Goal: Transaction & Acquisition: Purchase product/service

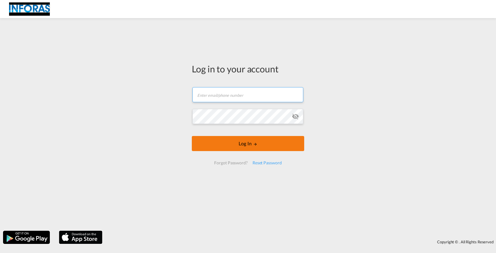
type input "[PERSON_NAME][EMAIL_ADDRESS][DOMAIN_NAME]"
click at [247, 145] on button "Log In" at bounding box center [248, 143] width 112 height 15
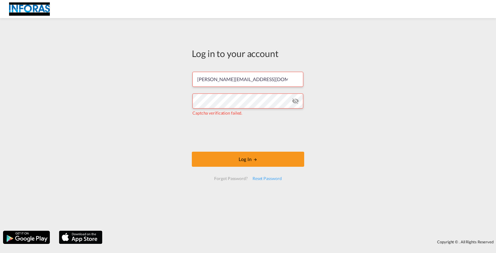
click at [297, 101] on md-icon "icon-eye-off" at bounding box center [295, 101] width 7 height 7
click at [379, 101] on div "Log in to your account [PERSON_NAME][EMAIL_ADDRESS][DOMAIN_NAME] Captcha verifi…" at bounding box center [248, 124] width 496 height 207
click at [245, 154] on button "Log In" at bounding box center [248, 159] width 112 height 15
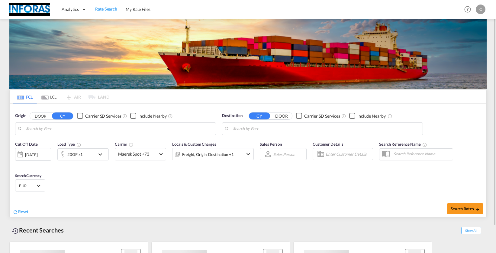
type input "Ningbo, CNNGB"
type input "[GEOGRAPHIC_DATA], NLRTM"
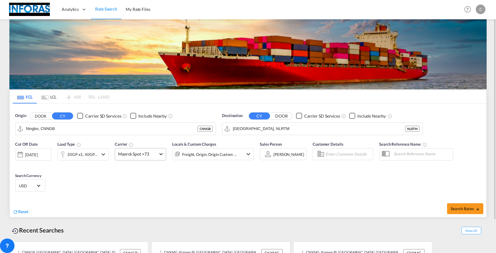
click at [162, 154] on span at bounding box center [160, 153] width 3 height 3
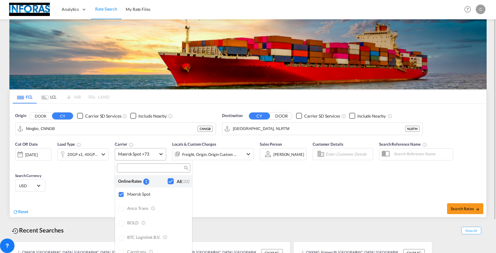
click at [162, 154] on md-backdrop at bounding box center [248, 126] width 496 height 253
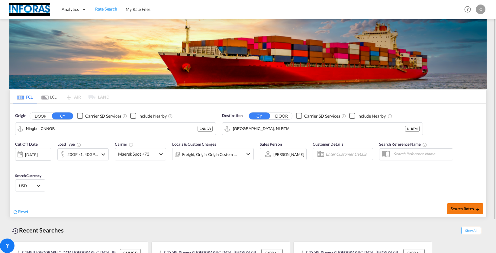
click at [461, 207] on span "Search Rates" at bounding box center [465, 209] width 29 height 5
type input "CNNGB to NLRTM / [DATE]"
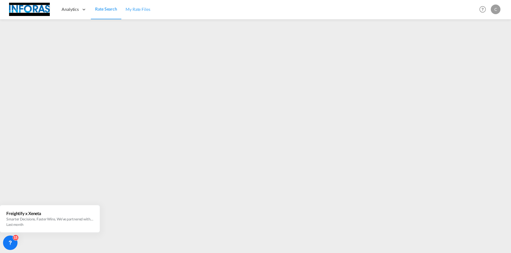
click at [138, 11] on span "My Rate Files" at bounding box center [138, 9] width 25 height 5
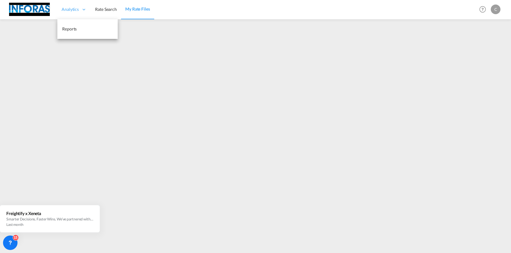
click at [74, 8] on span "Analytics" at bounding box center [70, 9] width 17 height 6
click at [69, 30] on span "Reports" at bounding box center [69, 28] width 14 height 5
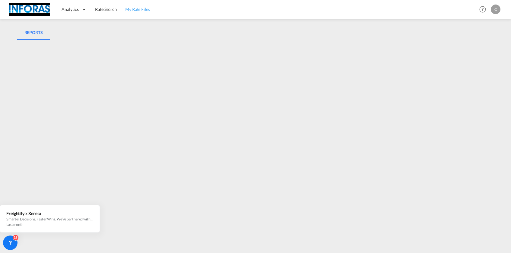
click at [138, 8] on span "My Rate Files" at bounding box center [137, 9] width 25 height 5
click at [99, 8] on span "Rate Search" at bounding box center [106, 9] width 22 height 5
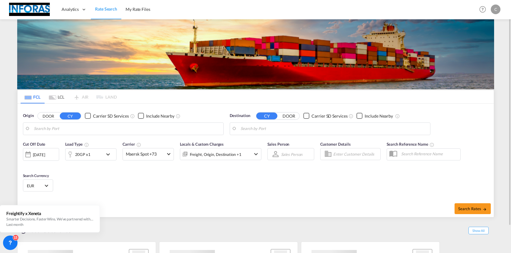
type input "Ningbo, CNNGB"
type input "[GEOGRAPHIC_DATA], NLRTM"
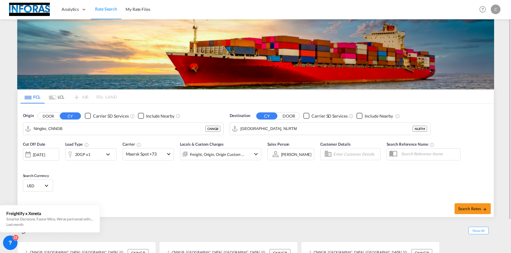
click at [111, 154] on md-icon "icon-chevron-down" at bounding box center [109, 154] width 10 height 7
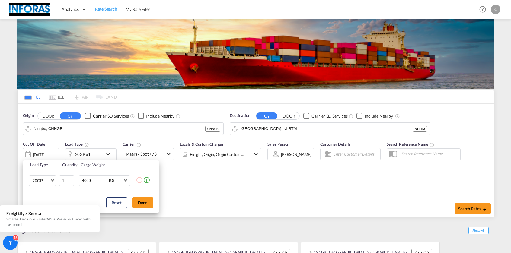
click at [147, 181] on md-icon "icon-plus-circle-outline" at bounding box center [146, 180] width 7 height 7
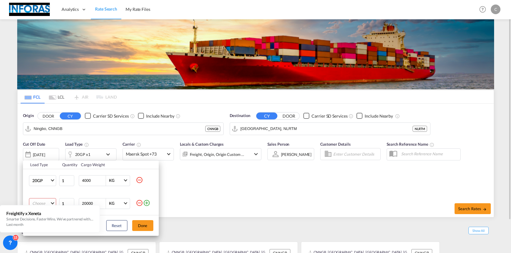
drag, startPoint x: 198, startPoint y: 204, endPoint x: 192, endPoint y: 203, distance: 5.8
click at [197, 204] on div "Load Type Quantity Cargo Weight 20GP 20GP 40GP 40HC 45HC 20RE 40RE 40HR 20OT 40…" at bounding box center [255, 126] width 511 height 253
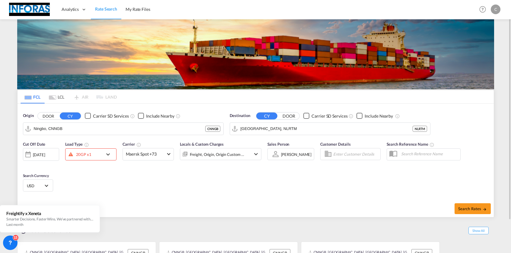
click at [125, 178] on div "Cut Off Date [DATE] [DATE] Load Type 20GP x1 Carrier Maersk Spot +73 Online Rat…" at bounding box center [256, 167] width 476 height 59
click at [471, 210] on span "Search Rates" at bounding box center [472, 209] width 29 height 5
click at [465, 207] on span "Search Rates" at bounding box center [472, 209] width 29 height 5
click at [98, 155] on div "20GP x1" at bounding box center [84, 154] width 37 height 9
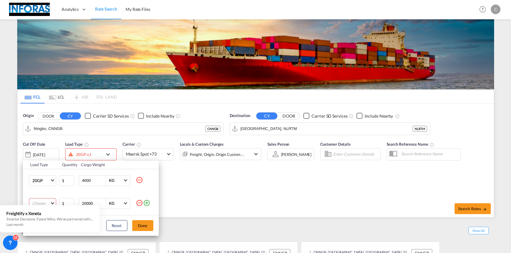
click at [139, 201] on md-icon "icon-minus-circle-outline" at bounding box center [139, 203] width 7 height 7
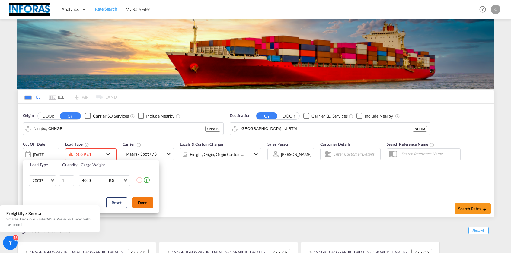
click at [141, 203] on button "Done" at bounding box center [142, 202] width 21 height 11
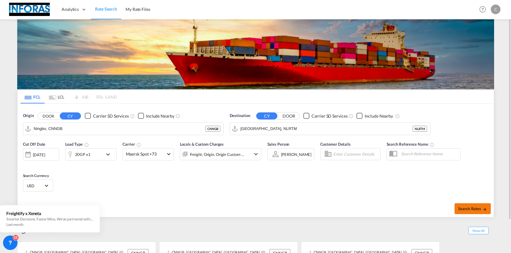
click at [470, 209] on span "Search Rates" at bounding box center [472, 209] width 29 height 5
type input "CNNGB to NLRTM / [DATE]"
